Goal: Download file/media

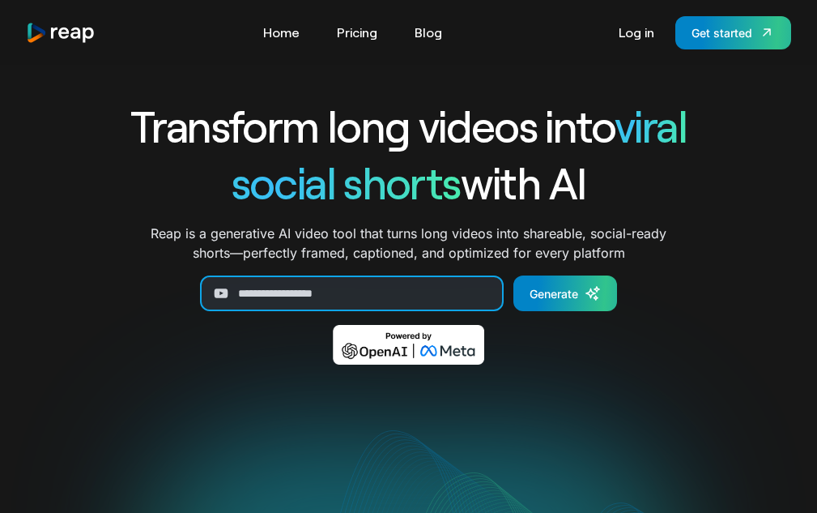
click at [313, 299] on input "Generate Form" at bounding box center [352, 293] width 304 height 36
paste input "**********"
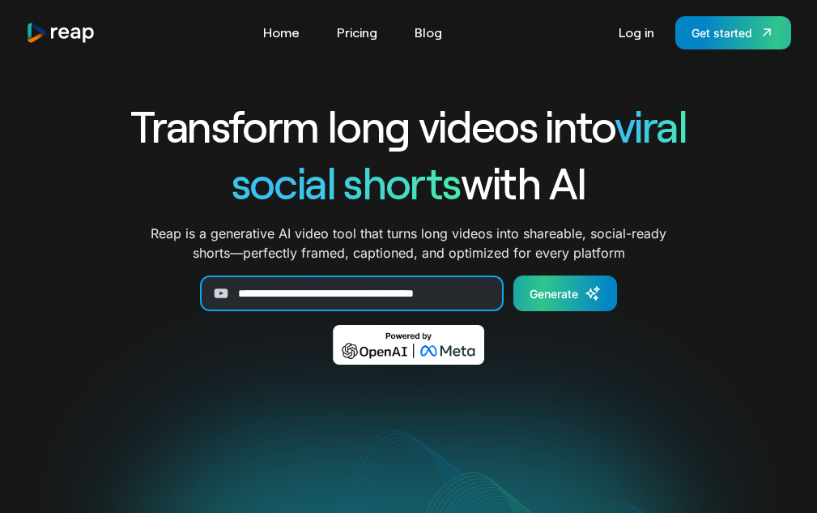
type input "**********"
click at [562, 294] on div "Generate" at bounding box center [554, 293] width 49 height 17
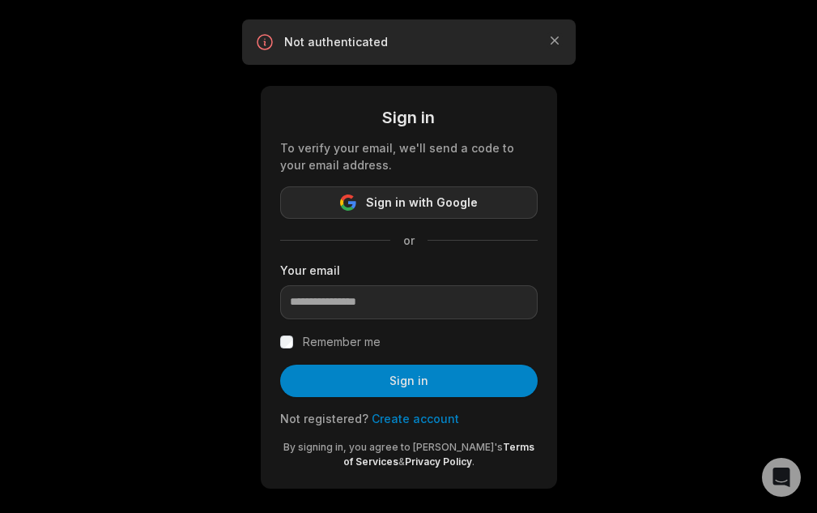
click at [439, 196] on span "Sign in with Google" at bounding box center [422, 202] width 112 height 19
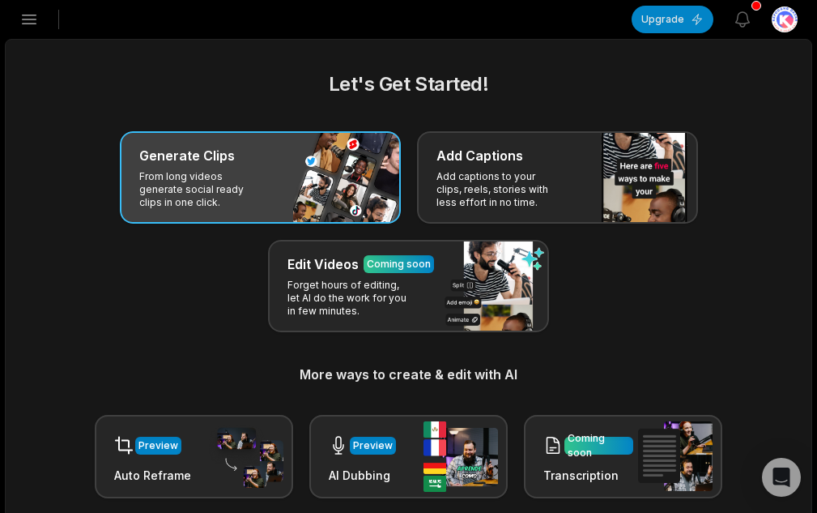
click at [268, 168] on div "Generate Clips From long videos generate social ready clips in one click." at bounding box center [260, 177] width 281 height 92
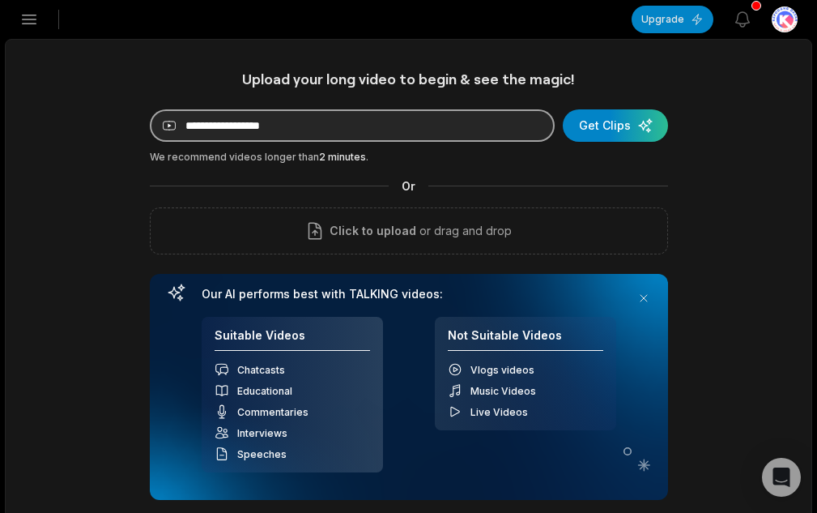
paste input "**********"
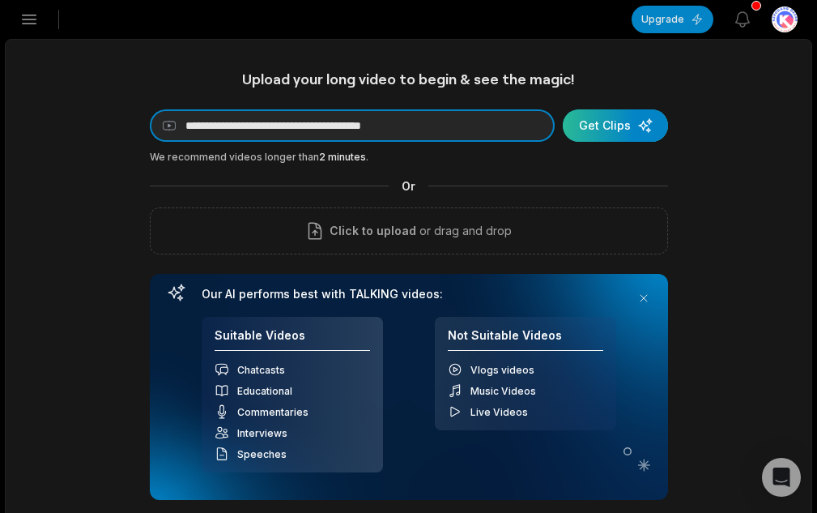
type input "**********"
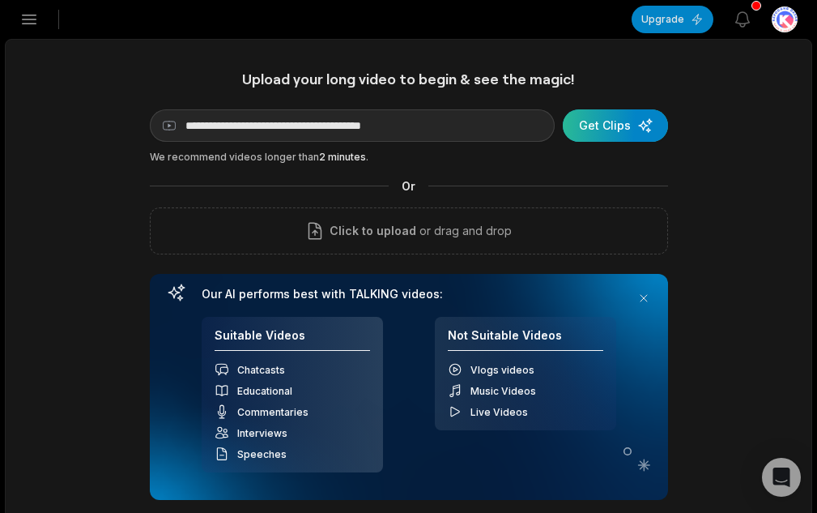
click at [668, 128] on div "submit" at bounding box center [615, 125] width 105 height 32
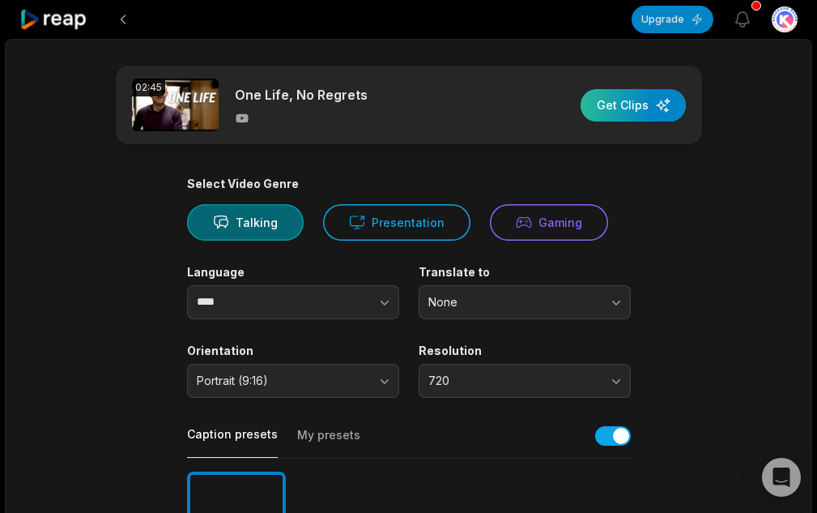
click at [655, 100] on div "button" at bounding box center [633, 105] width 105 height 32
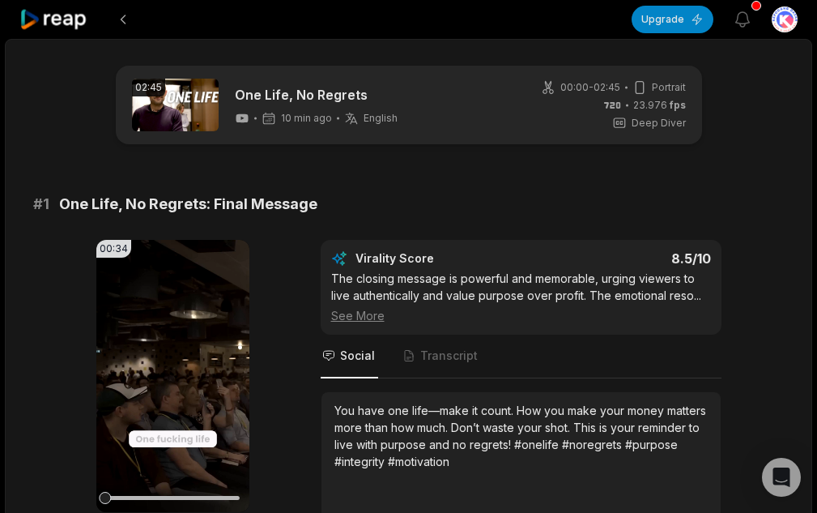
click at [586, 358] on nav "Social Transcript" at bounding box center [521, 356] width 401 height 44
click at [586, 360] on nav "Social Transcript" at bounding box center [521, 356] width 401 height 44
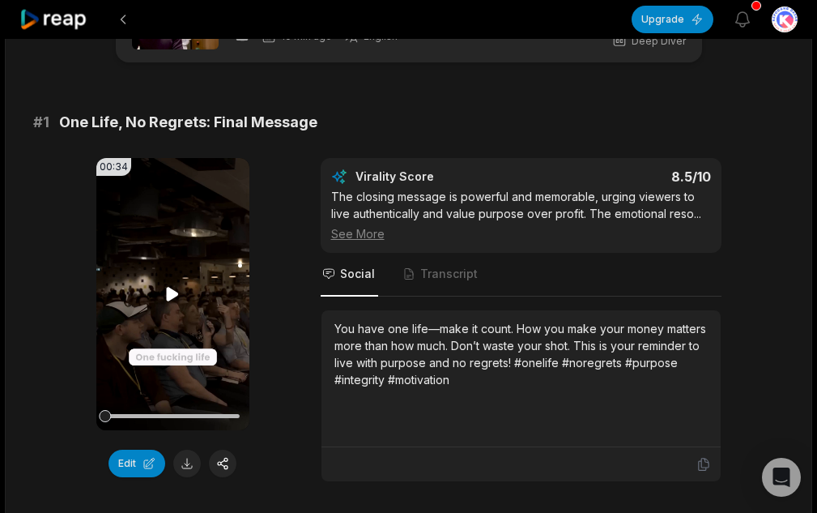
scroll to position [81, 0]
click at [163, 295] on icon at bounding box center [172, 294] width 19 height 19
click at [373, 116] on div "# 1 One Life, No Regrets: Final Message" at bounding box center [409, 123] width 752 height 23
click at [50, 200] on div "00:34 Your browser does not support mp4 format. Edit Virality Score 8.5 /10 The…" at bounding box center [409, 321] width 752 height 324
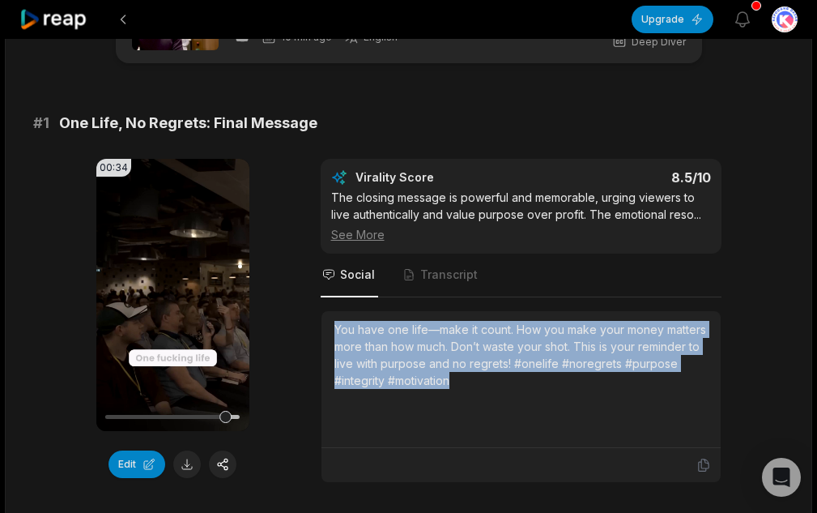
drag, startPoint x: 333, startPoint y: 324, endPoint x: 484, endPoint y: 380, distance: 161.4
click at [484, 380] on div "You have one life—make it count. How you make your money matters more than how …" at bounding box center [521, 379] width 399 height 137
copy div "You have one life—make it count. How you make your money matters more than how …"
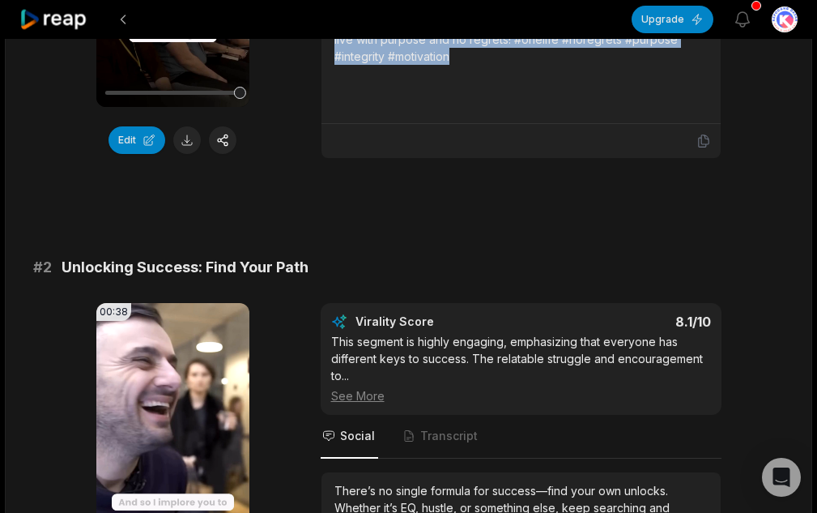
scroll to position [324, 0]
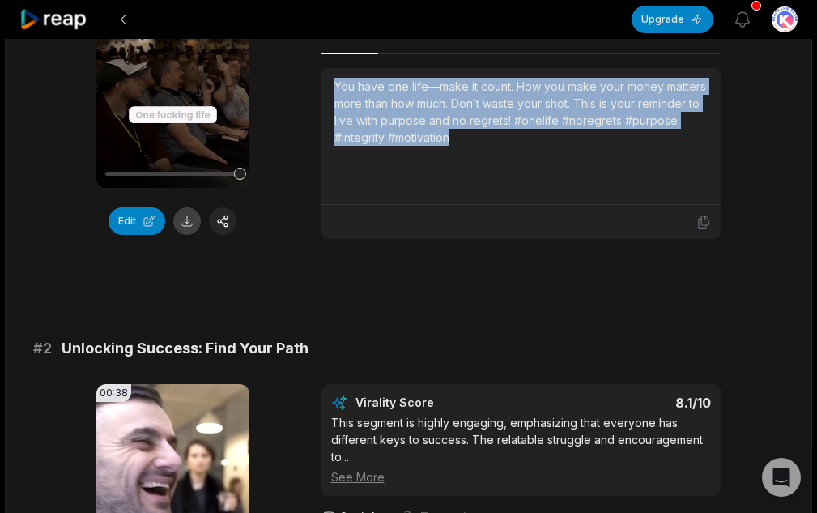
click at [185, 227] on button at bounding box center [187, 221] width 28 height 28
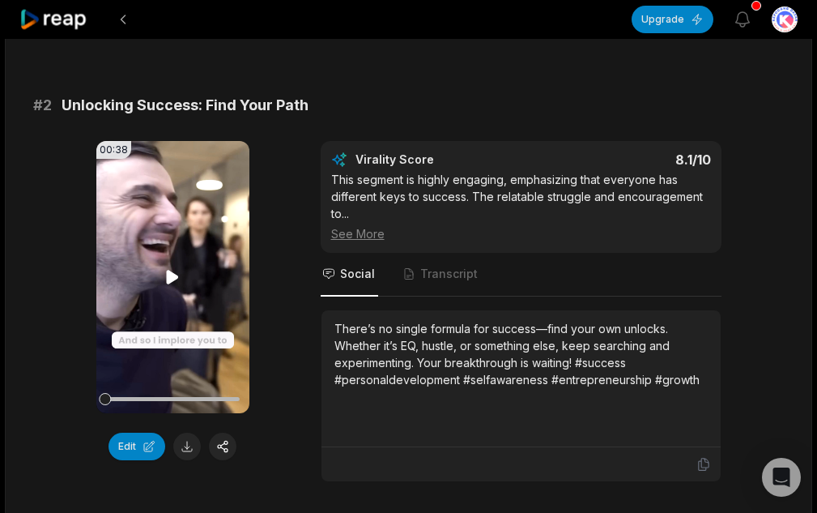
click at [165, 269] on icon at bounding box center [172, 276] width 19 height 19
click at [178, 252] on video "Your browser does not support mp4 format." at bounding box center [172, 277] width 153 height 272
drag, startPoint x: 767, startPoint y: 138, endPoint x: 754, endPoint y: 150, distance: 17.2
click at [767, 138] on div "# 2 Unlocking Success: Find Your Path 00:38 Your browser does not support mp4 f…" at bounding box center [409, 288] width 752 height 388
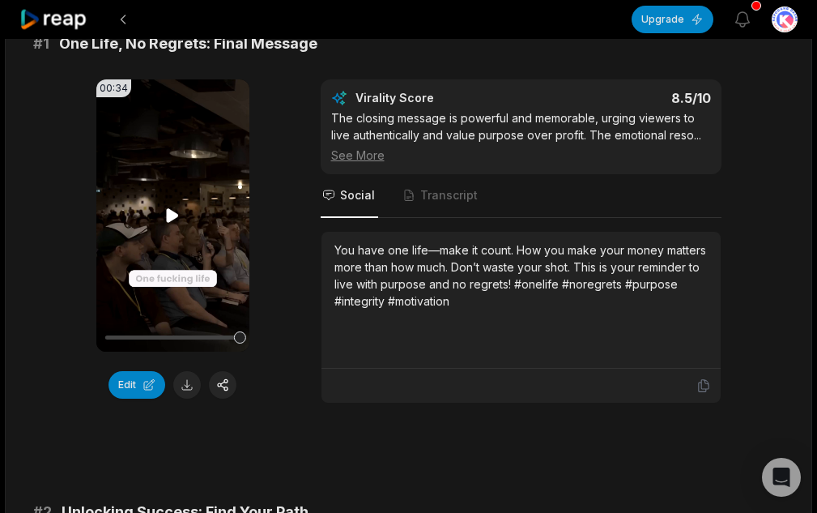
scroll to position [162, 0]
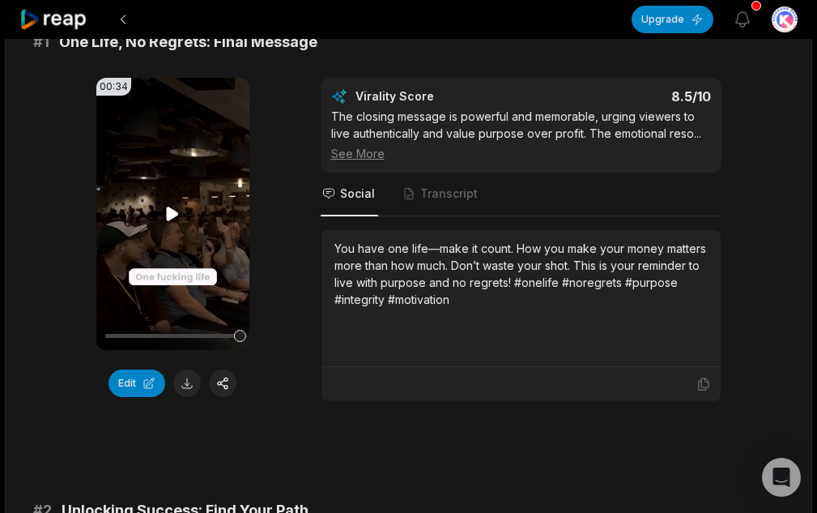
click at [187, 212] on video "Your browser does not support mp4 format." at bounding box center [172, 214] width 153 height 272
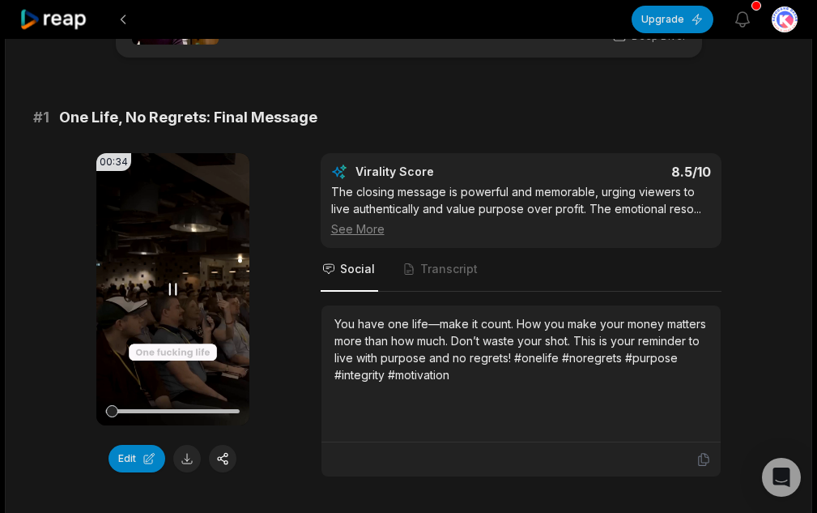
scroll to position [0, 0]
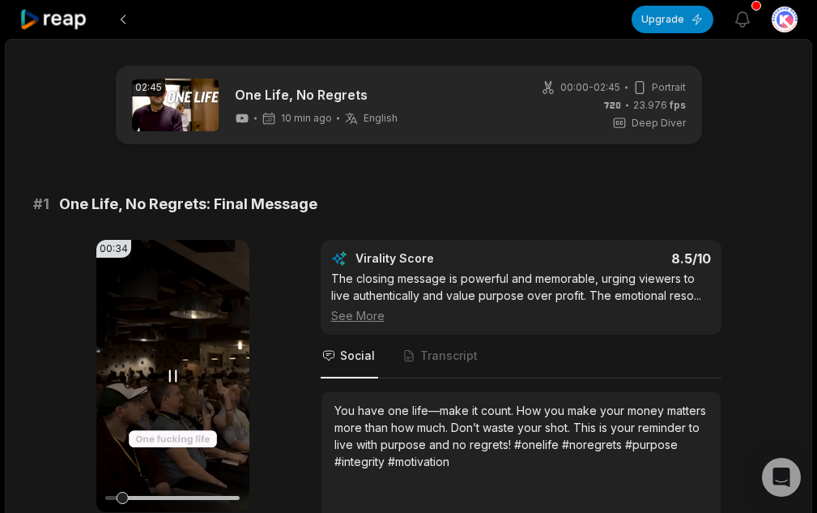
click at [168, 311] on video "Your browser does not support mp4 format." at bounding box center [172, 376] width 153 height 272
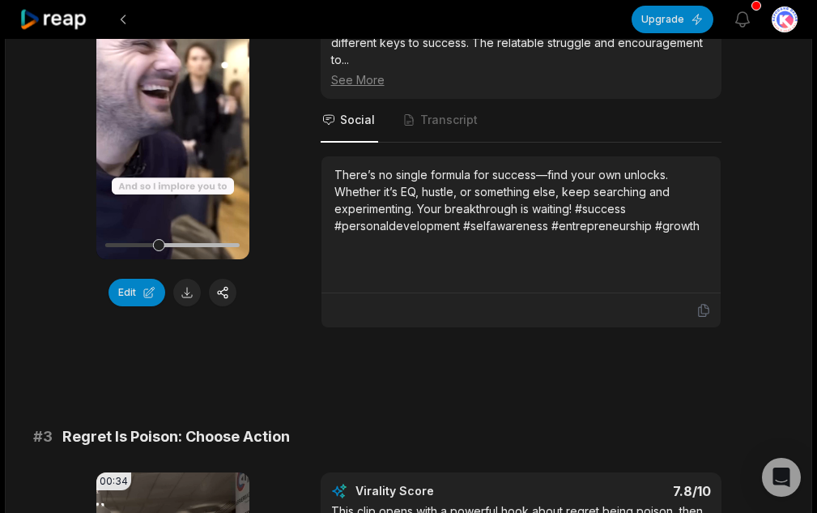
scroll to position [729, 0]
